Goal: Ask a question

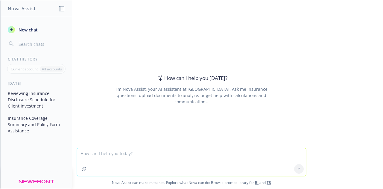
click at [379, 10] on header at bounding box center [191, 8] width 382 height 17
click at [139, 156] on textarea at bounding box center [191, 162] width 229 height 28
type textarea "when can you do?"
click at [298, 169] on icon at bounding box center [299, 169] width 4 height 4
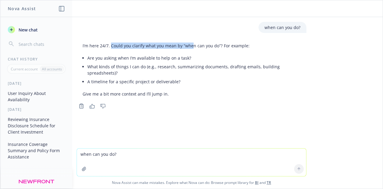
drag, startPoint x: 108, startPoint y: 47, endPoint x: 192, endPoint y: 46, distance: 83.7
click at [193, 44] on p "I’m here 24/7. Could you clarify what you mean by “when can you do”? For exampl…" at bounding box center [192, 45] width 218 height 6
click at [150, 63] on li "What kinds of things I can do (e.g., research, summarizing documents, drafting …" at bounding box center [193, 69] width 213 height 15
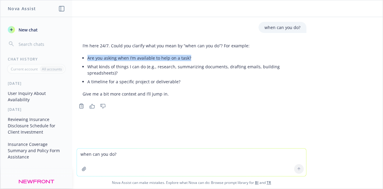
drag, startPoint x: 83, startPoint y: 57, endPoint x: 190, endPoint y: 52, distance: 107.1
click at [190, 52] on div "I’m here 24/7. Could you clarify what you mean by “when can you do”? For exampl…" at bounding box center [192, 69] width 230 height 59
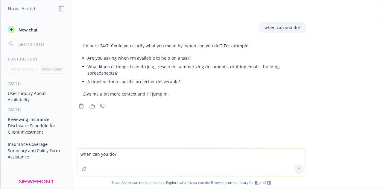
click at [137, 64] on li "What kinds of things I can do (e.g., research, summarizing documents, drafting …" at bounding box center [193, 69] width 213 height 15
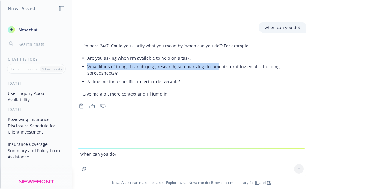
drag, startPoint x: 82, startPoint y: 66, endPoint x: 213, endPoint y: 67, distance: 131.5
click at [213, 67] on li "What kinds of things I can do (e.g., research, summarizing documents, drafting …" at bounding box center [193, 69] width 213 height 15
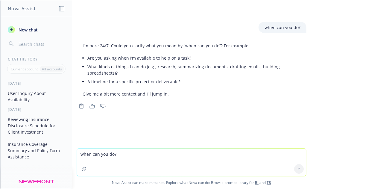
click at [179, 86] on div "I’m here 24/7. Could you clarify what you mean by “when can you do”? For exampl…" at bounding box center [192, 69] width 230 height 59
click at [109, 152] on textarea "when can you do?" at bounding box center [191, 162] width 229 height 28
type textarea "i want to know how I can push you more and more"
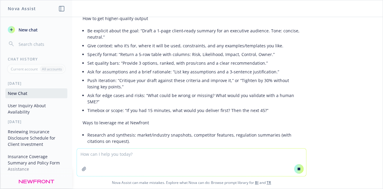
scroll to position [123, 0]
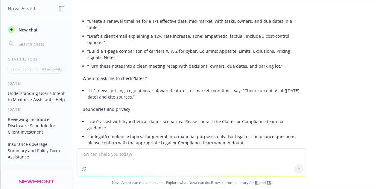
click at [147, 44] on div "Great question. Here are practical ways to “push” me to deliver stronger, more …" at bounding box center [192, 34] width 230 height 479
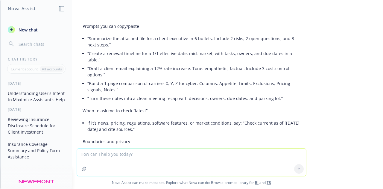
scroll to position [286, 0]
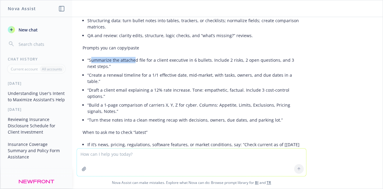
drag, startPoint x: 86, startPoint y: 51, endPoint x: 134, endPoint y: 54, distance: 48.2
click at [133, 56] on li "“Summarize the attached file for a client executive in 6 bullets. Include 2 ris…" at bounding box center [193, 63] width 213 height 15
click at [126, 71] on li "“Create a renewal timeline for a 1/1 effective date, mid‑market, with tasks, ow…" at bounding box center [193, 78] width 213 height 15
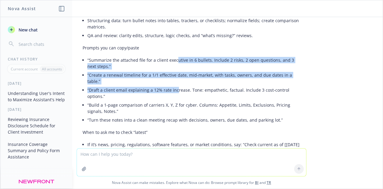
drag, startPoint x: 175, startPoint y: 56, endPoint x: 170, endPoint y: 75, distance: 19.5
click at [171, 74] on ul "“Summarize the attached file for a client executive in 6 bullets. Include 2 ris…" at bounding box center [193, 90] width 213 height 68
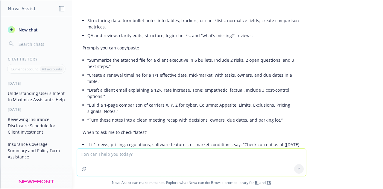
drag, startPoint x: 157, startPoint y: 82, endPoint x: 154, endPoint y: 82, distance: 3.3
click at [157, 100] on li "“Build a 1‑page comparison of carriers X, Y, Z for cyber. Columns: Appetite, Li…" at bounding box center [193, 107] width 213 height 15
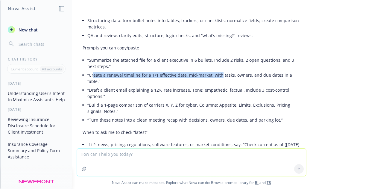
drag, startPoint x: 89, startPoint y: 69, endPoint x: 216, endPoint y: 70, distance: 126.8
click at [216, 71] on li "“Create a renewal timeline for a 1/1 effective date, mid‑market, with tasks, ow…" at bounding box center [193, 78] width 213 height 15
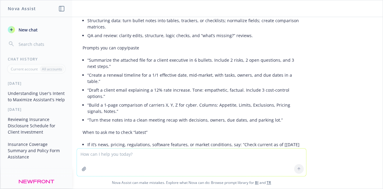
click at [200, 100] on li "“Build a 1‑page comparison of carriers X, Y, Z for cyber. Columns: Appetite, Li…" at bounding box center [193, 107] width 213 height 15
drag, startPoint x: 100, startPoint y: 75, endPoint x: 185, endPoint y: 76, distance: 84.6
click at [179, 85] on li "“Draft a client email explaining a 12% rate increase. Tone: empathetic, factual…" at bounding box center [193, 92] width 213 height 15
click at [187, 85] on li "“Draft a client email explaining a 12% rate increase. Tone: empathetic, factual…" at bounding box center [193, 92] width 213 height 15
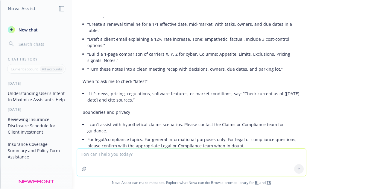
scroll to position [346, 0]
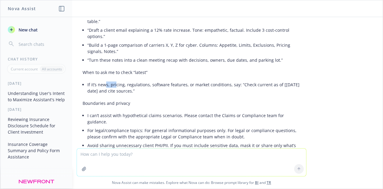
drag, startPoint x: 102, startPoint y: 65, endPoint x: 109, endPoint y: 73, distance: 10.4
click at [111, 80] on li "If it’s news, pricing, regulations, software features, or market conditions, sa…" at bounding box center [193, 87] width 213 height 15
click at [107, 80] on li "If it’s news, pricing, regulations, software features, or market conditions, sa…" at bounding box center [193, 87] width 213 height 15
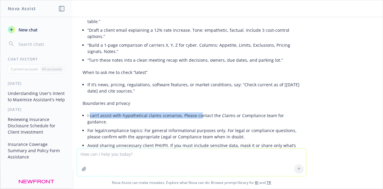
drag, startPoint x: 85, startPoint y: 96, endPoint x: 196, endPoint y: 95, distance: 110.6
click at [194, 111] on li "I can’t assist with hypothetical claims scenarios. Please contact the Claims or…" at bounding box center [193, 118] width 213 height 15
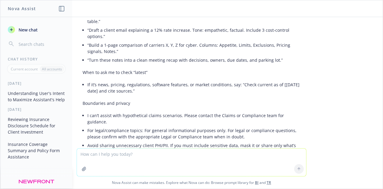
click at [199, 111] on li "I can’t assist with hypothetical claims scenarios. Please contact the Claims or…" at bounding box center [193, 118] width 213 height 15
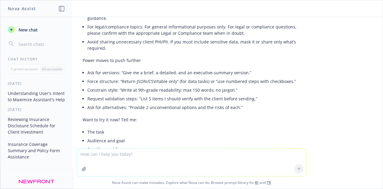
scroll to position [466, 0]
